Goal: Information Seeking & Learning: Find contact information

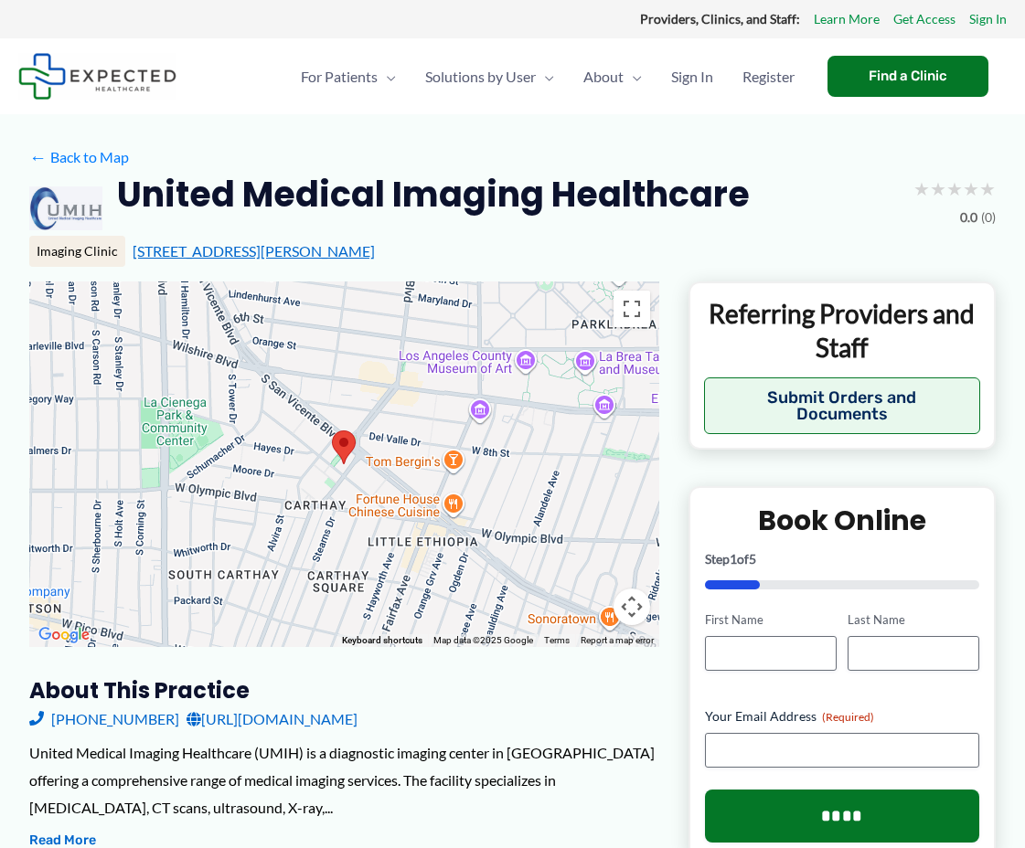
drag, startPoint x: 431, startPoint y: 255, endPoint x: 133, endPoint y: 252, distance: 298.0
click at [133, 252] on div "[STREET_ADDRESS][PERSON_NAME]" at bounding box center [564, 251] width 863 height 20
copy link "[STREET_ADDRESS][PERSON_NAME]"
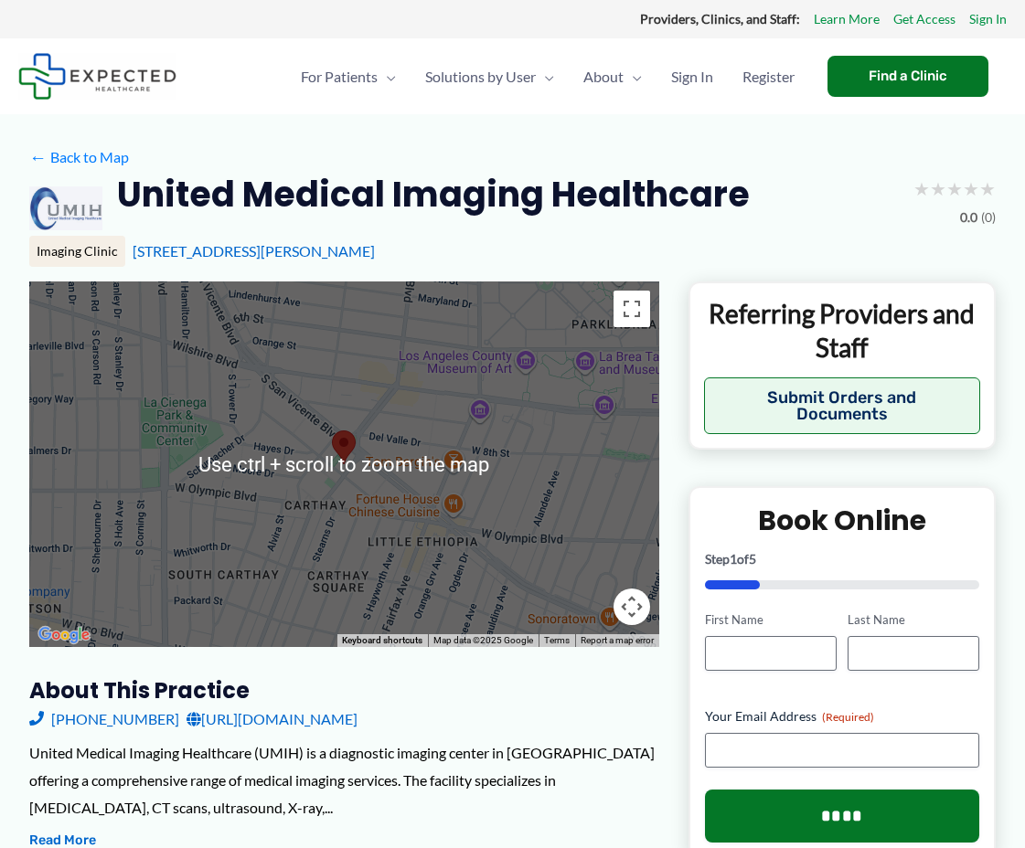
drag, startPoint x: 554, startPoint y: 226, endPoint x: 724, endPoint y: 205, distance: 171.3
click at [561, 227] on div "United Medical Imaging Healthcare ★ ★ ★ ★ ★ 0.0 (0)" at bounding box center [512, 208] width 966 height 73
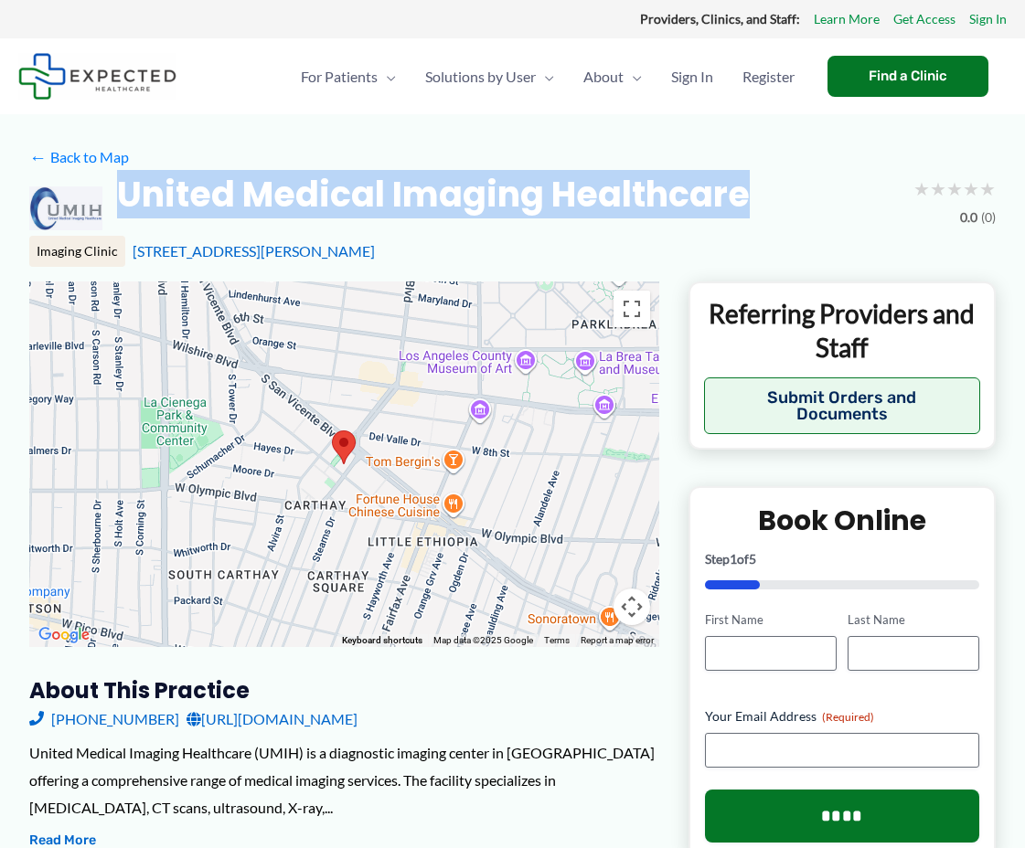
drag, startPoint x: 770, startPoint y: 193, endPoint x: 103, endPoint y: 193, distance: 666.3
click at [103, 193] on div "United Medical Imaging Healthcare ★ ★ ★ ★ ★ 0.0 (0)" at bounding box center [512, 208] width 966 height 73
copy div "United Medical Imaging Healthcare"
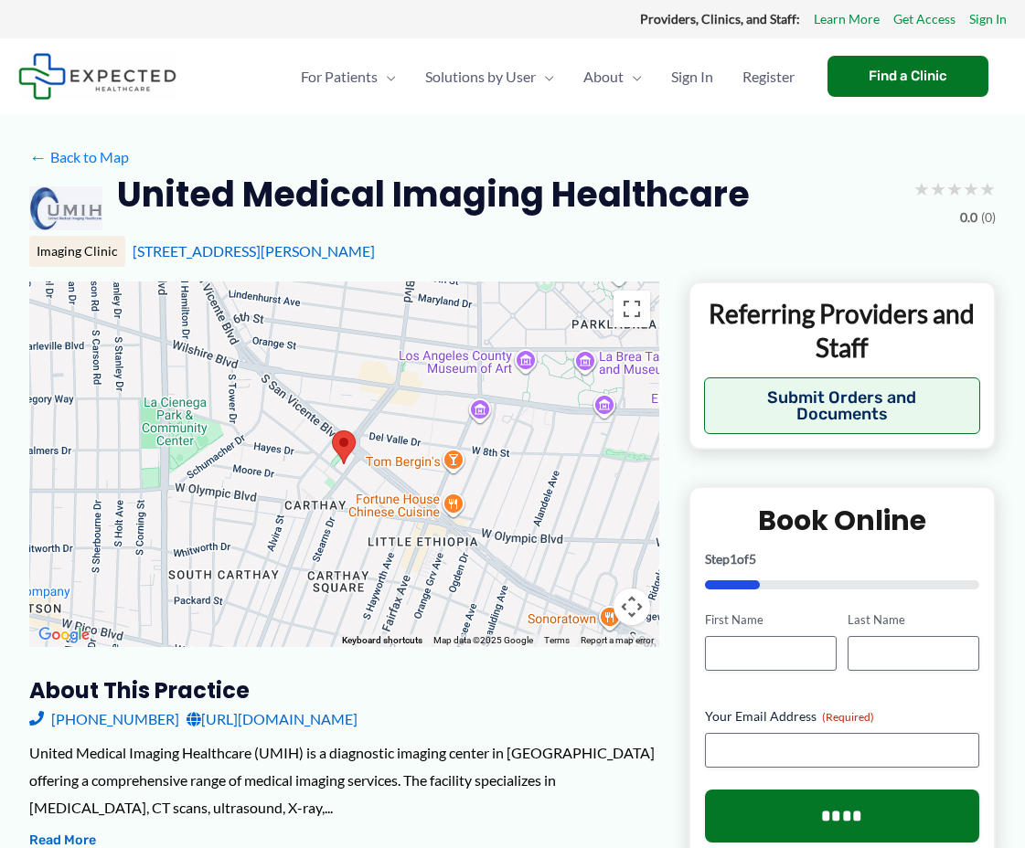
click at [543, 264] on div "Imaging Clinic [STREET_ADDRESS][PERSON_NAME]" at bounding box center [512, 251] width 966 height 31
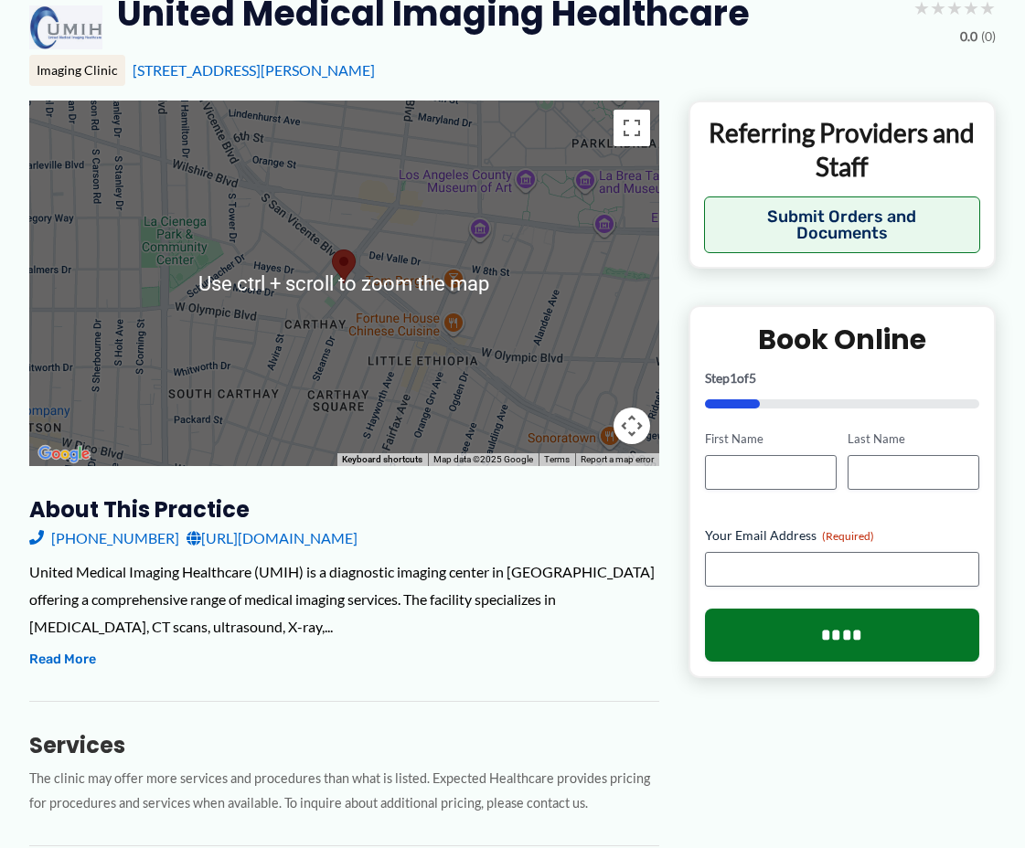
scroll to position [183, 0]
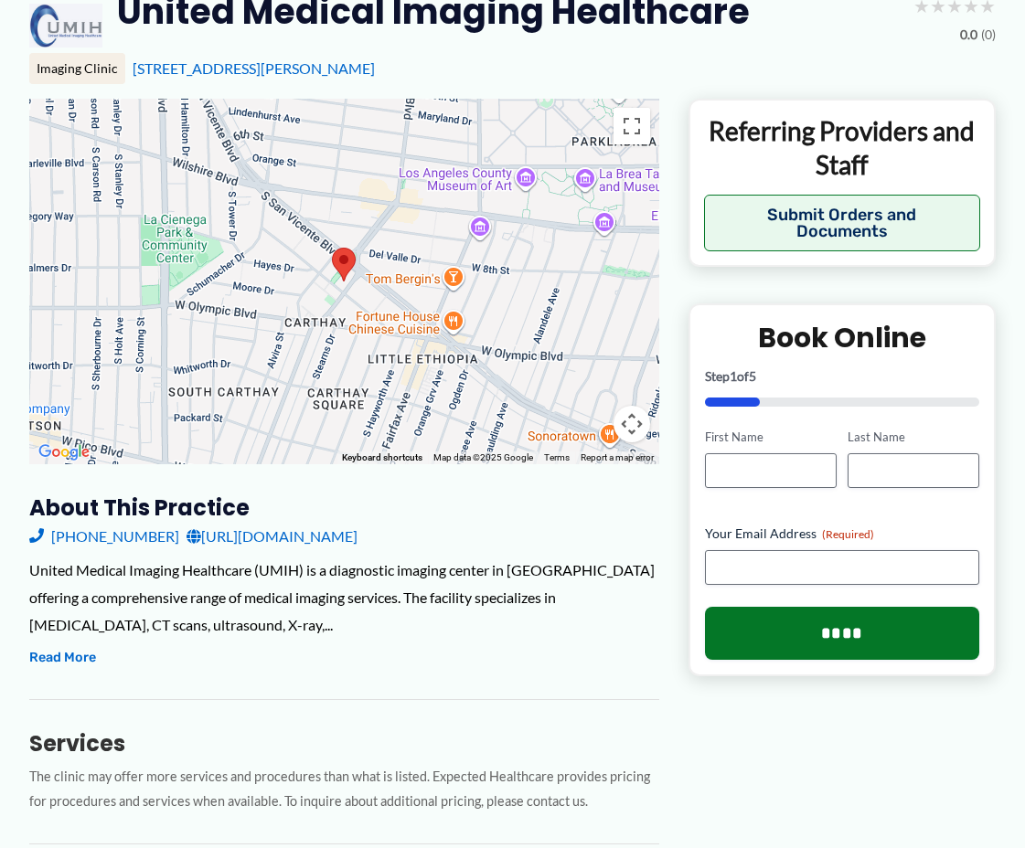
click at [152, 538] on div "[PHONE_NUMBER] [URL][DOMAIN_NAME]" at bounding box center [344, 536] width 630 height 27
copy link "[PHONE_NUMBER]"
click at [486, 528] on div "[PHONE_NUMBER] [URL][DOMAIN_NAME]" at bounding box center [344, 536] width 630 height 27
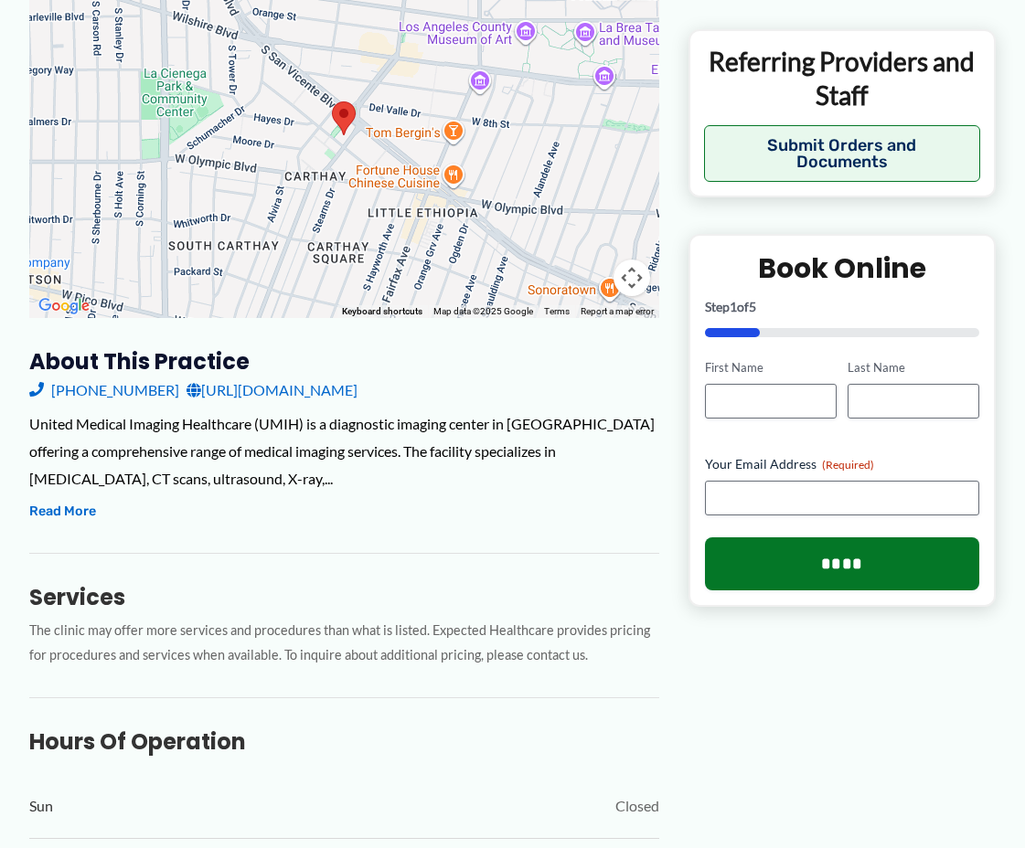
scroll to position [323, 0]
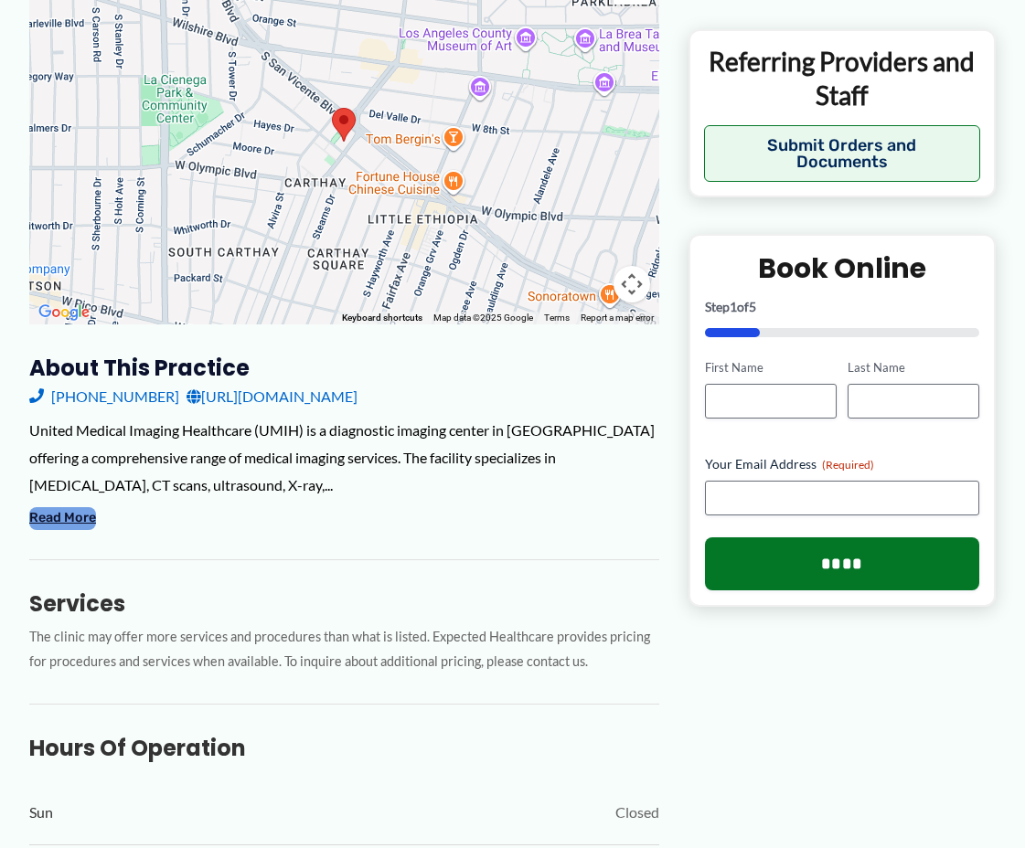
click at [69, 518] on button "Read More" at bounding box center [62, 518] width 67 height 22
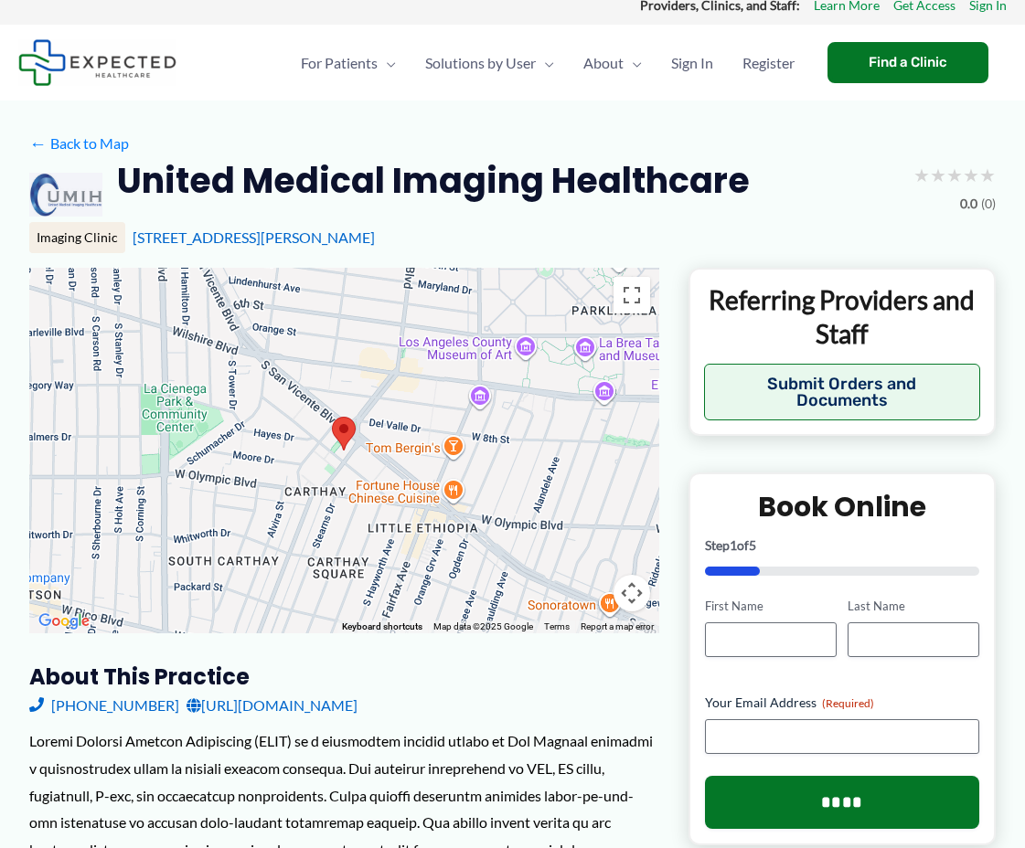
scroll to position [0, 0]
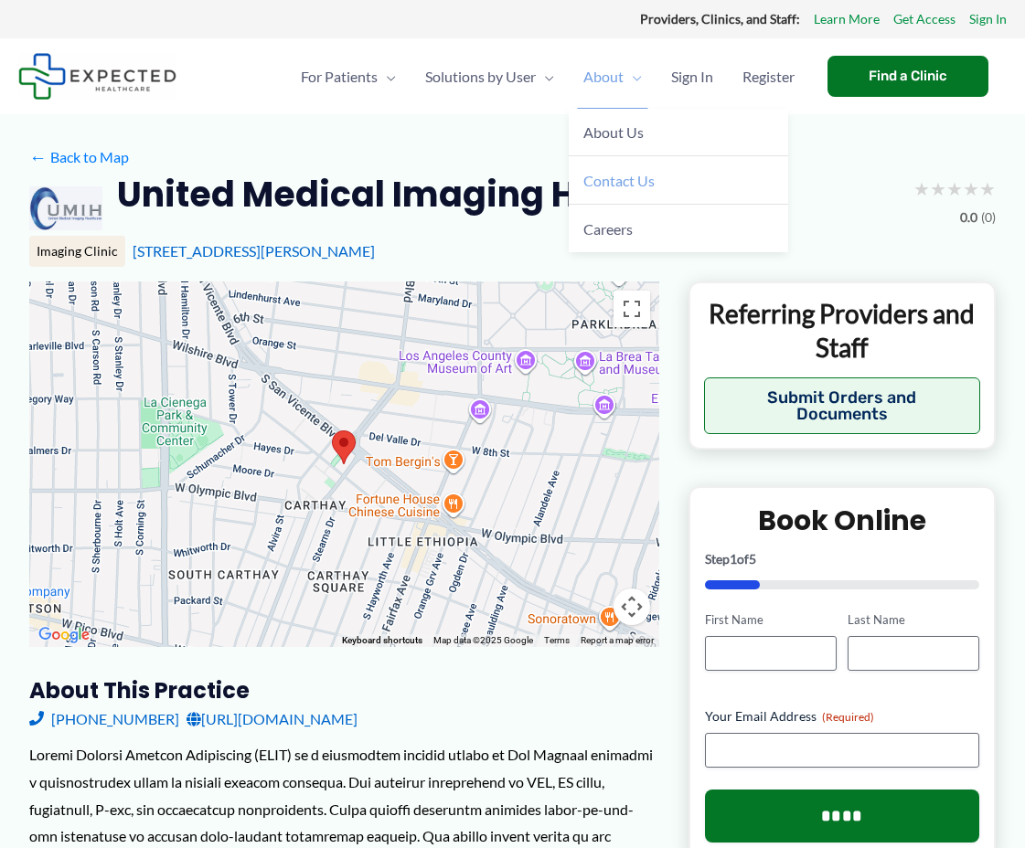
click at [663, 175] on link "Contact Us" at bounding box center [678, 180] width 219 height 48
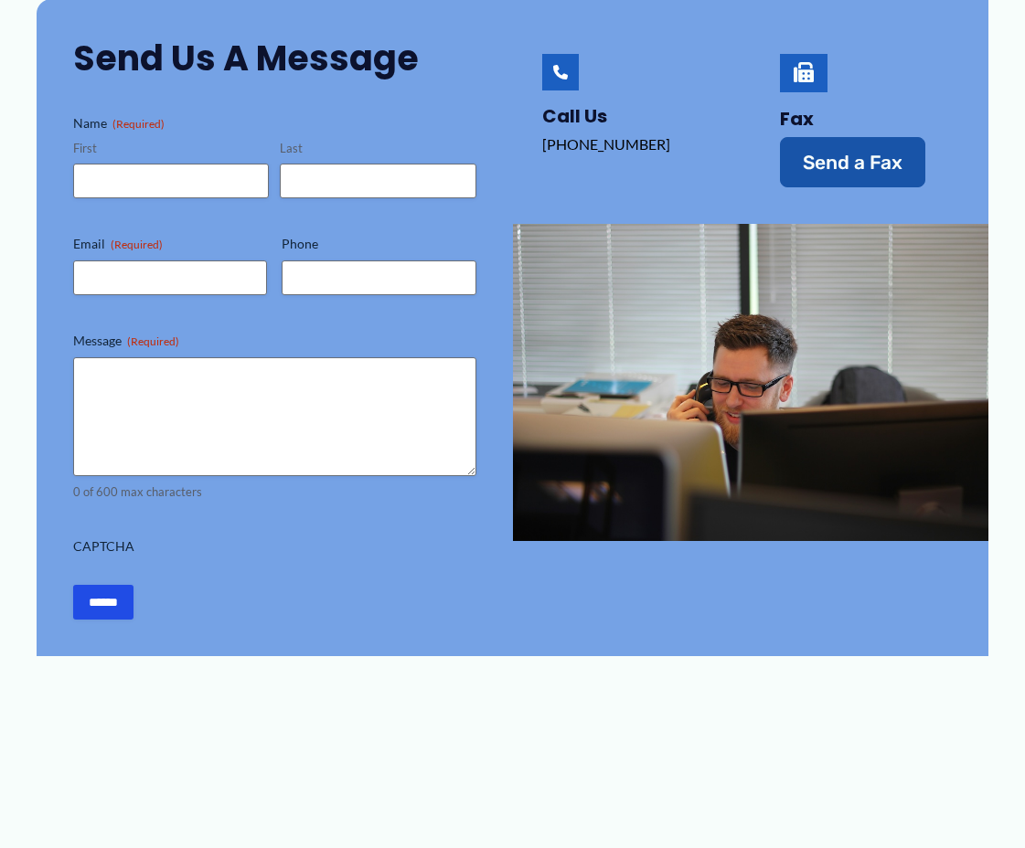
scroll to position [274, 0]
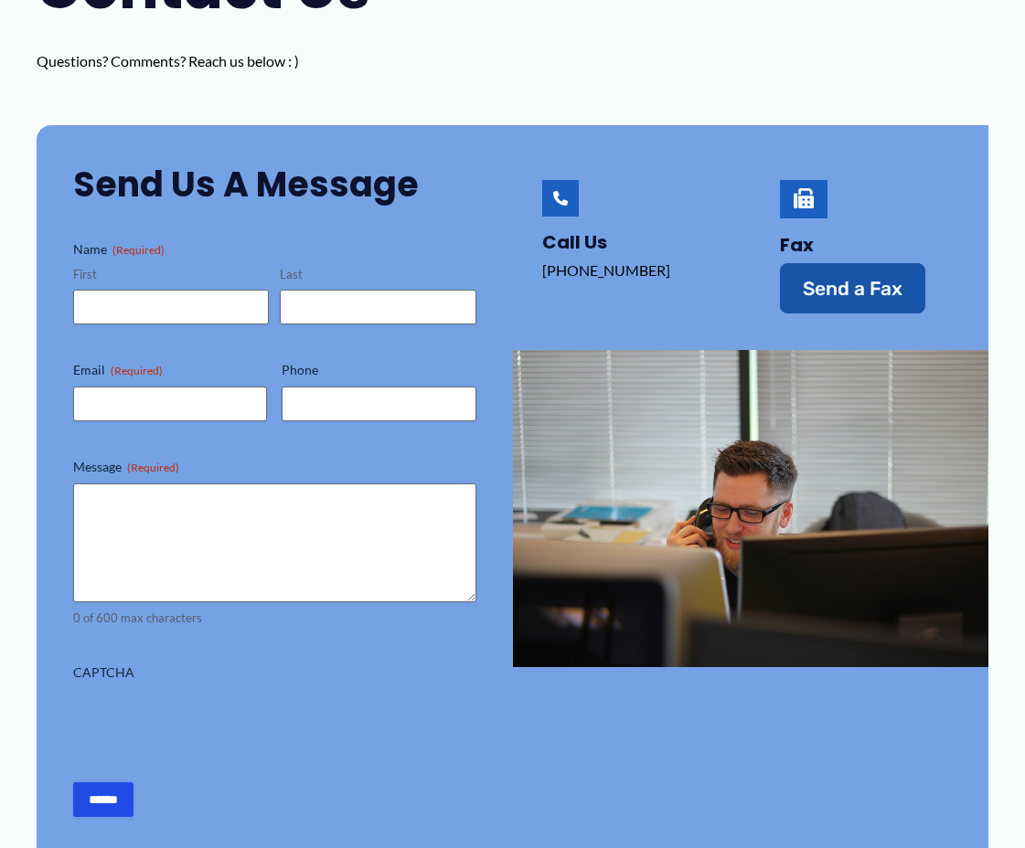
drag, startPoint x: 646, startPoint y: 270, endPoint x: 522, endPoint y: 270, distance: 124.3
click at [522, 270] on div "Call Us [PHONE_NUMBER]‬‬" at bounding box center [632, 246] width 238 height 243
copy p "[PHONE_NUMBER]‬‬"
click at [502, 241] on div "Send Us a Message Name (Required) First Last Email (Required) Phone Message (Re…" at bounding box center [275, 489] width 476 height 728
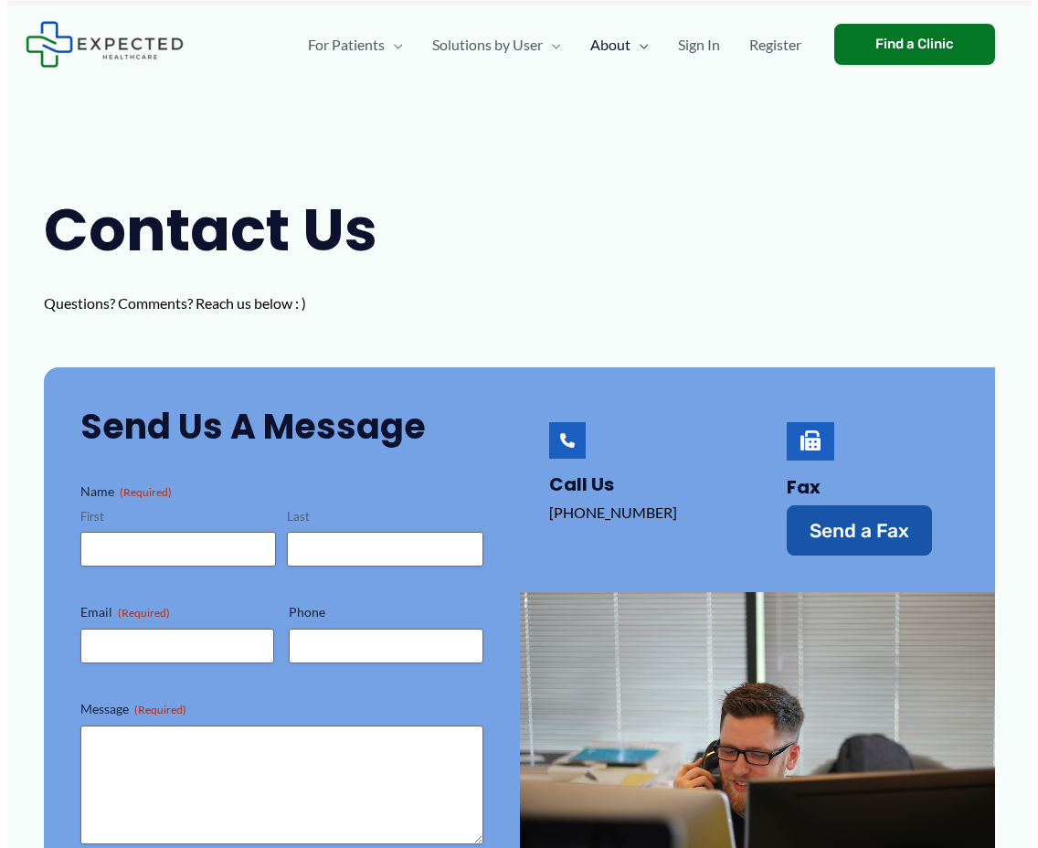
scroll to position [0, 0]
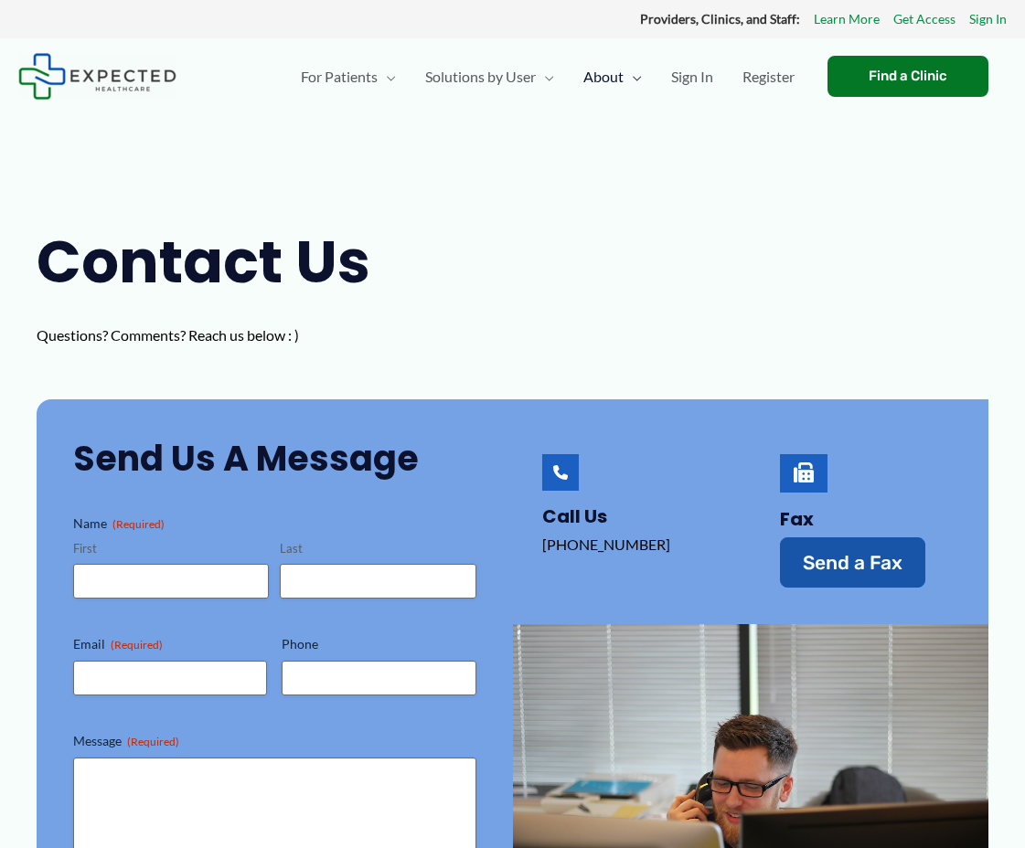
click at [806, 467] on icon at bounding box center [803, 472] width 20 height 20
click at [834, 559] on span "Send a Fax" at bounding box center [853, 562] width 100 height 19
